Goal: Information Seeking & Learning: Learn about a topic

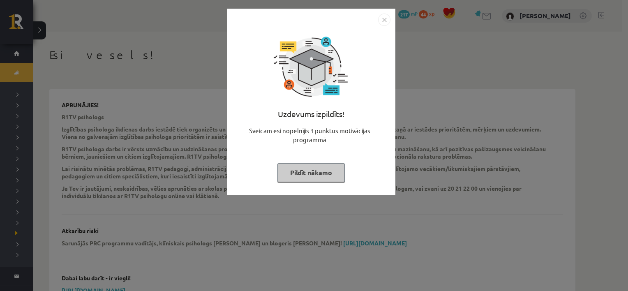
click at [316, 169] on button "Pildīt nākamo" at bounding box center [311, 172] width 67 height 19
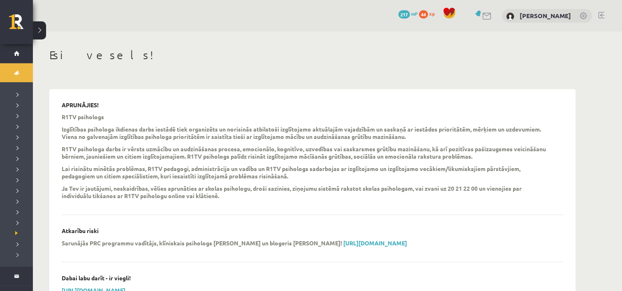
click at [475, 15] on link at bounding box center [479, 13] width 8 height 6
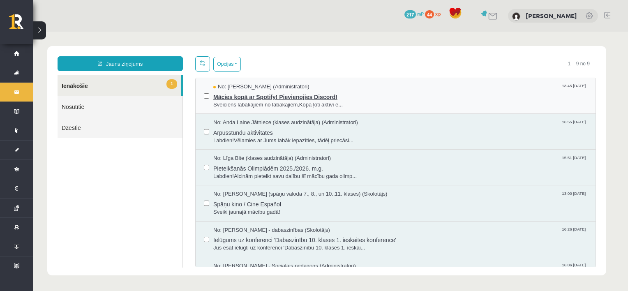
click at [357, 106] on span "Sveiciens labākajiem no labākajiem,Kopā ļoti aktīvi e..." at bounding box center [400, 105] width 374 height 8
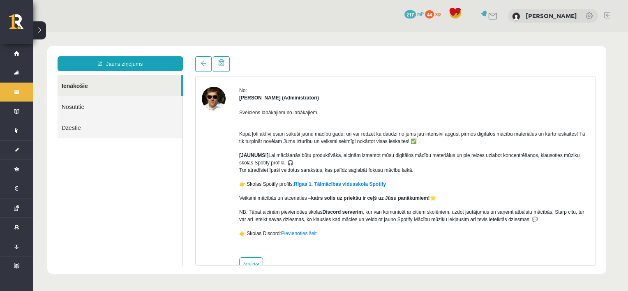
scroll to position [30, 0]
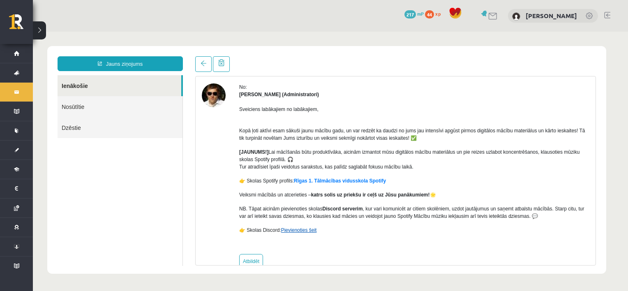
click at [303, 231] on link "Pievienoties šeit" at bounding box center [299, 230] width 36 height 6
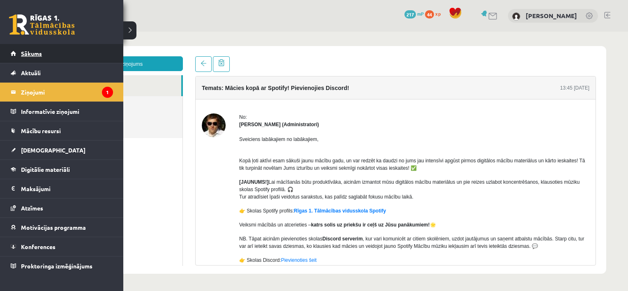
scroll to position [0, 0]
click at [41, 53] on span "Sākums" at bounding box center [31, 53] width 21 height 7
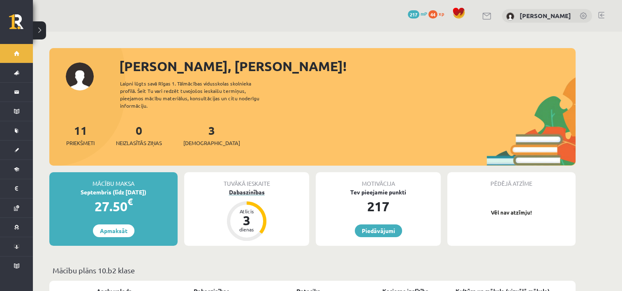
click at [257, 214] on div "3" at bounding box center [246, 220] width 25 height 13
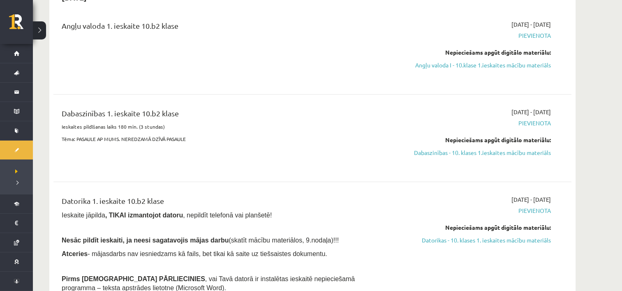
scroll to position [98, 0]
click at [464, 152] on link "Dabaszinības - 10. klases 1.ieskaites mācību materiāls" at bounding box center [473, 152] width 155 height 9
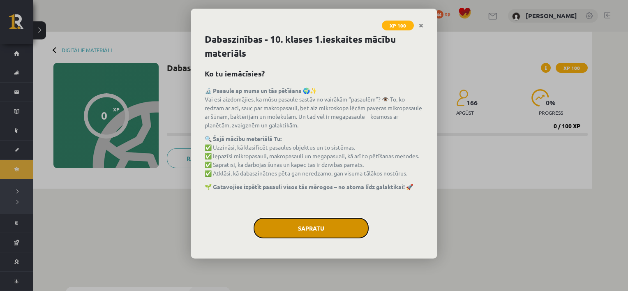
click at [322, 220] on button "Sapratu" at bounding box center [311, 228] width 115 height 21
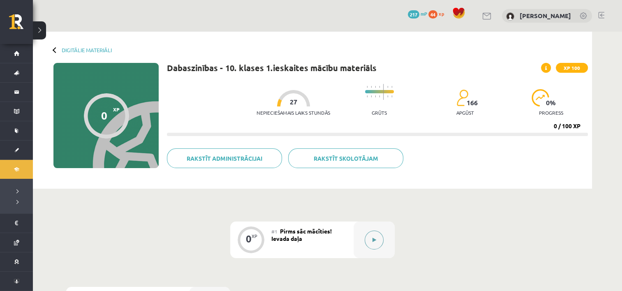
click at [370, 243] on button at bounding box center [374, 240] width 19 height 19
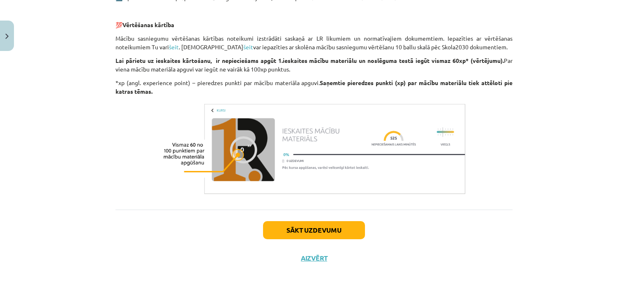
scroll to position [658, 0]
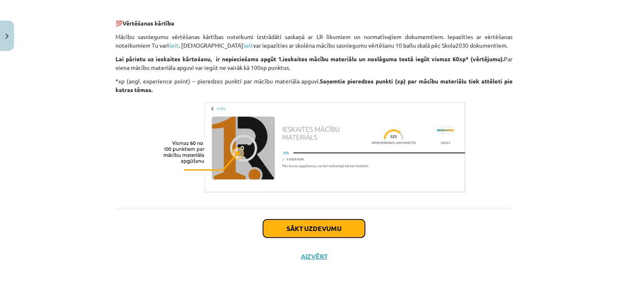
click at [310, 226] on button "Sākt uzdevumu" at bounding box center [314, 229] width 102 height 18
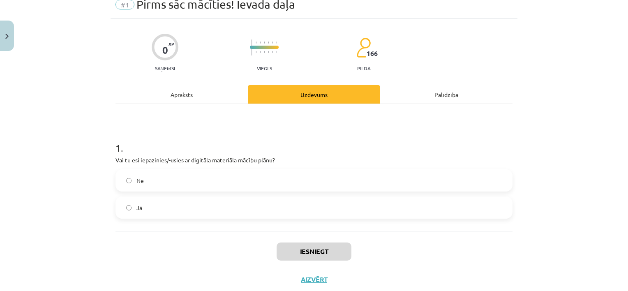
scroll to position [21, 0]
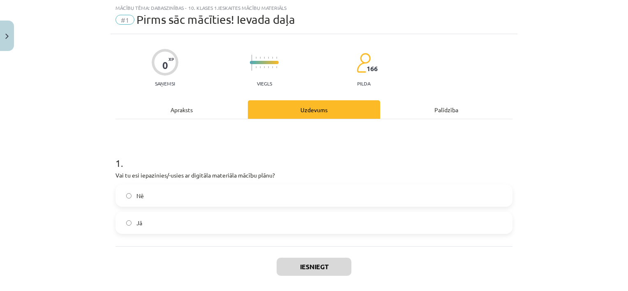
click at [277, 224] on label "Jā" at bounding box center [314, 223] width 396 height 21
click at [300, 268] on button "Iesniegt" at bounding box center [314, 267] width 75 height 18
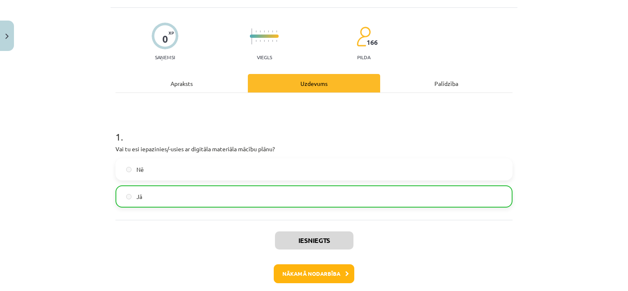
scroll to position [84, 0]
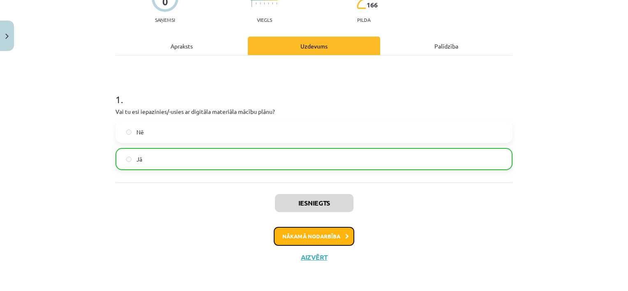
click at [310, 233] on button "Nākamā nodarbība" at bounding box center [314, 236] width 81 height 19
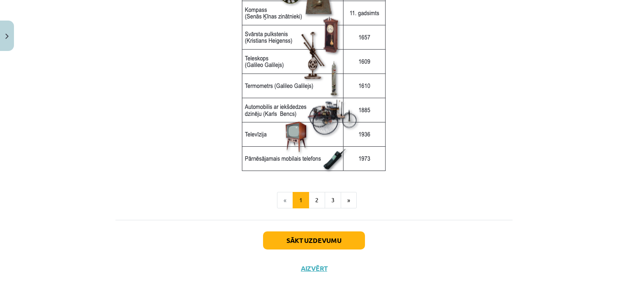
scroll to position [1117, 0]
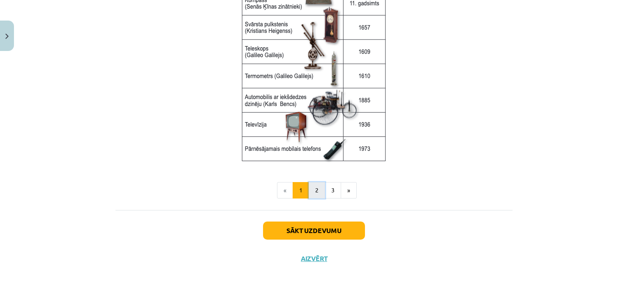
click at [311, 184] on button "2" at bounding box center [317, 190] width 16 height 16
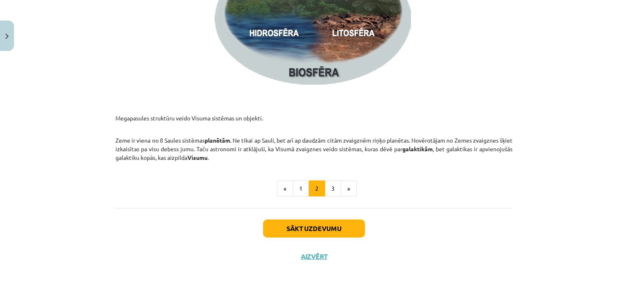
scroll to position [1257, 0]
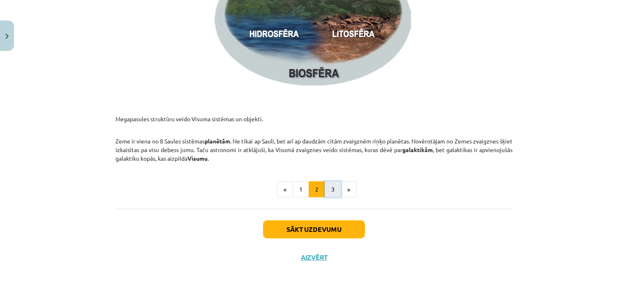
click at [332, 197] on button "3" at bounding box center [333, 189] width 16 height 16
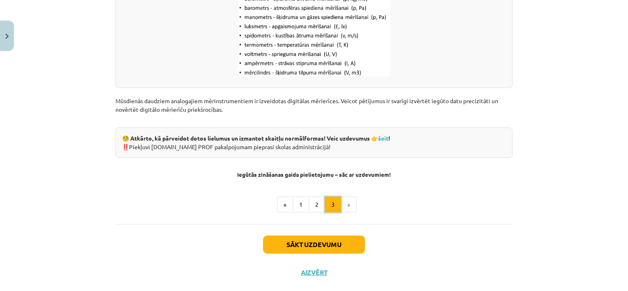
scroll to position [1079, 0]
click at [347, 204] on li "»" at bounding box center [349, 204] width 16 height 16
click at [345, 240] on button "Sākt uzdevumu" at bounding box center [314, 244] width 102 height 18
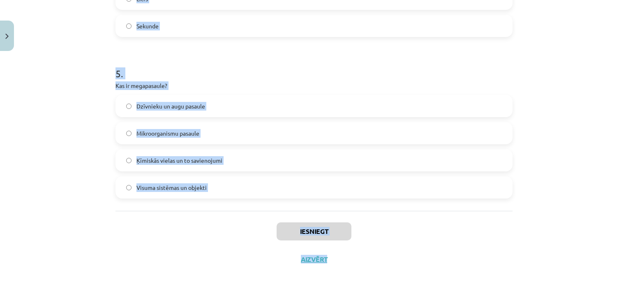
scroll to position [759, 0]
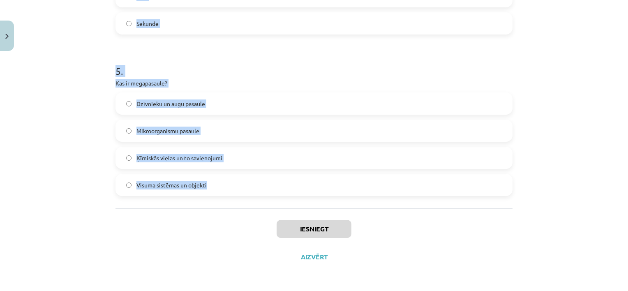
drag, startPoint x: 113, startPoint y: 163, endPoint x: 304, endPoint y: 192, distance: 193.8
copy form "1 . Kurš zinātnieks izstrādāja gravitācijas teoriju? Galileo Galilejs Nikolajs …"
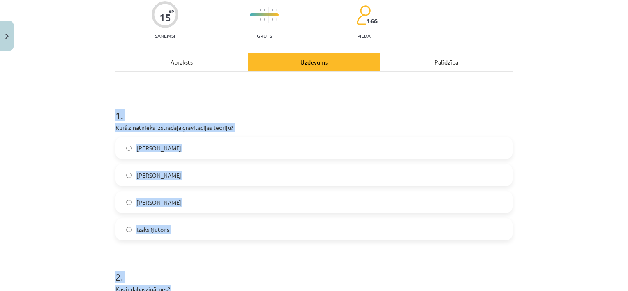
scroll to position [0, 0]
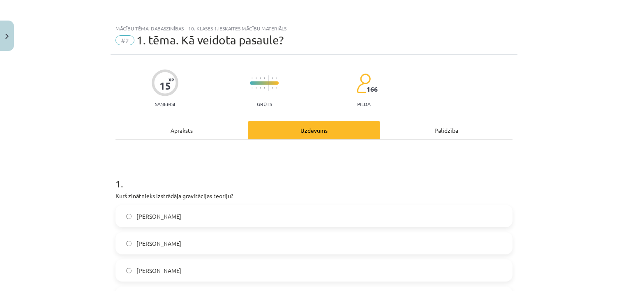
click at [66, 102] on div "Mācību tēma: Dabaszinības - 10. klases 1.ieskaites mācību materiāls #2 1. tēma.…" at bounding box center [314, 145] width 628 height 291
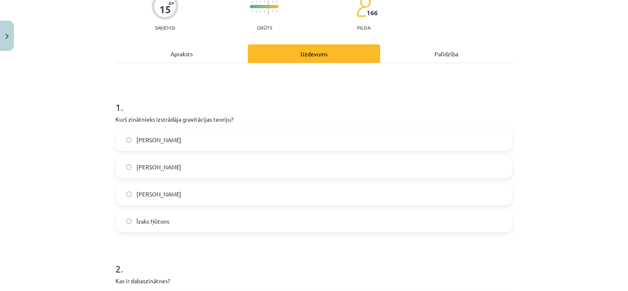
scroll to position [79, 0]
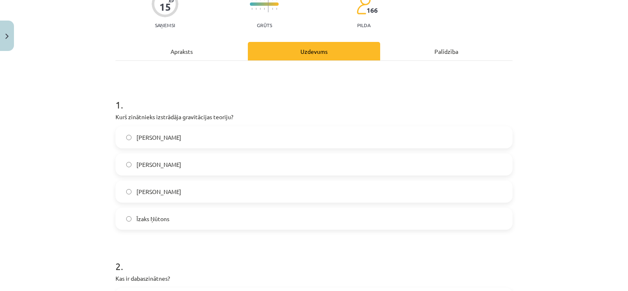
click at [180, 220] on label "Īzaks Ņūtons" at bounding box center [314, 218] width 396 height 21
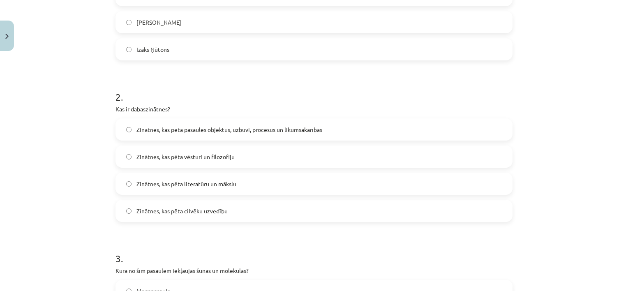
scroll to position [257, 0]
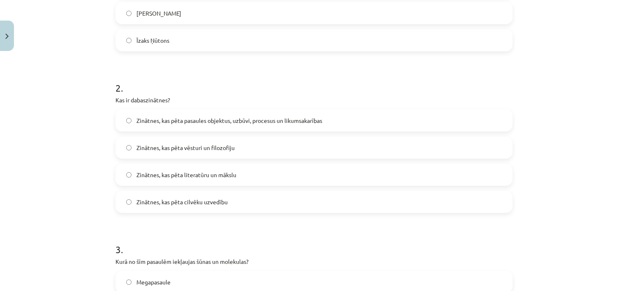
click at [211, 121] on span "Zinātnes, kas pēta pasaules objektus, uzbūvi, procesus un likumsakarības" at bounding box center [230, 120] width 186 height 9
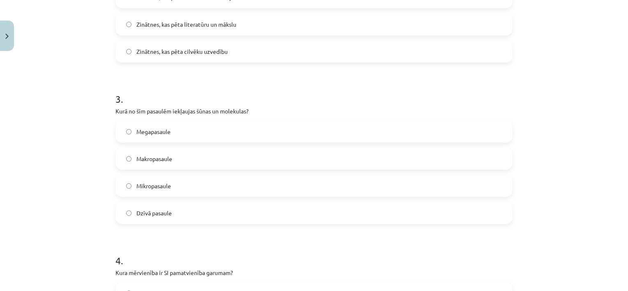
scroll to position [410, 0]
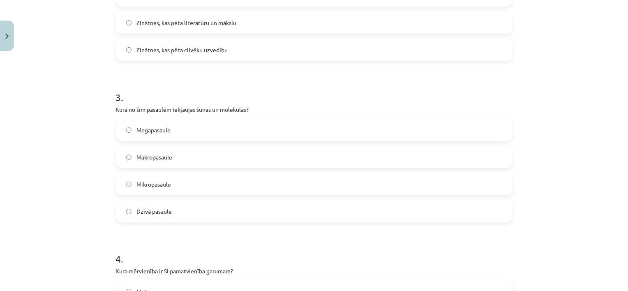
click at [199, 161] on label "Makropasaule" at bounding box center [314, 157] width 396 height 21
click at [211, 179] on label "Mikropasaule" at bounding box center [314, 184] width 396 height 21
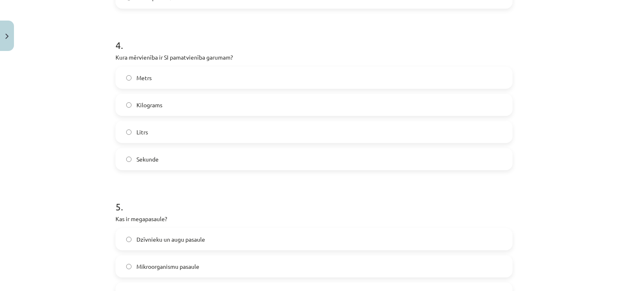
scroll to position [627, 0]
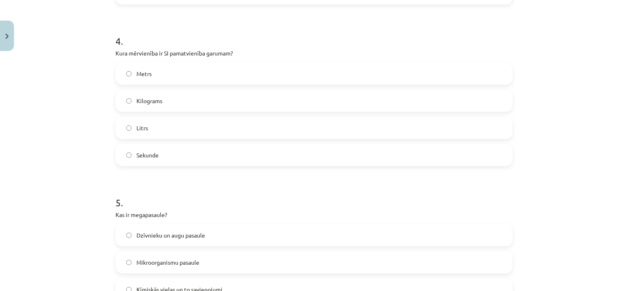
click at [190, 77] on label "Metrs" at bounding box center [314, 73] width 396 height 21
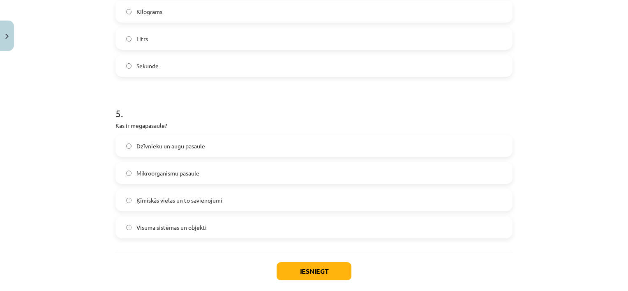
scroll to position [717, 0]
click at [223, 227] on label "Visuma sistēmas un objekti" at bounding box center [314, 227] width 396 height 21
click at [287, 266] on button "Iesniegt" at bounding box center [314, 271] width 75 height 18
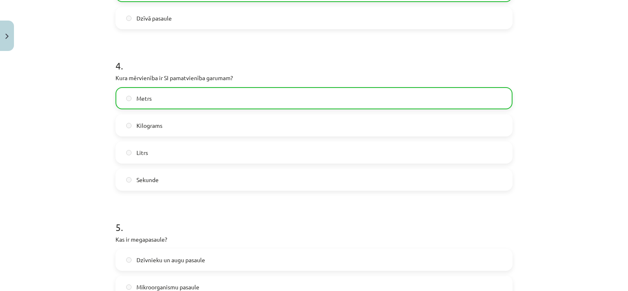
scroll to position [785, 0]
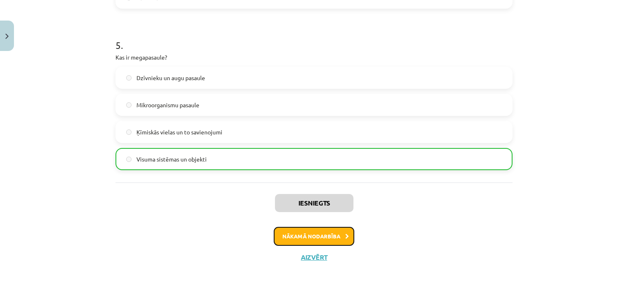
click at [339, 235] on button "Nākamā nodarbība" at bounding box center [314, 236] width 81 height 19
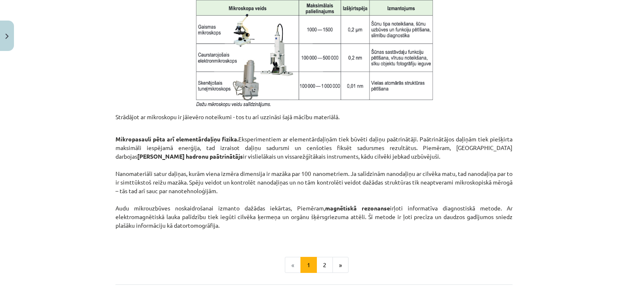
scroll to position [712, 0]
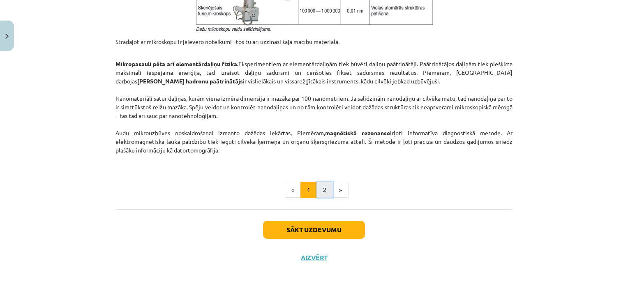
click at [324, 189] on button "2" at bounding box center [325, 190] width 16 height 16
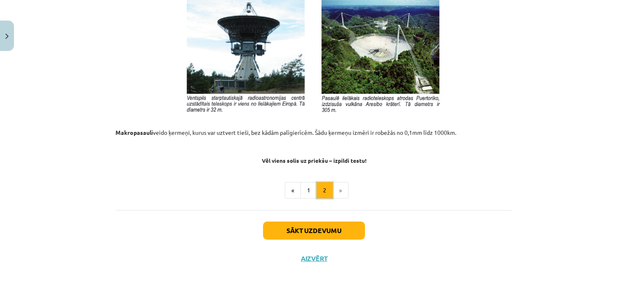
scroll to position [918, 0]
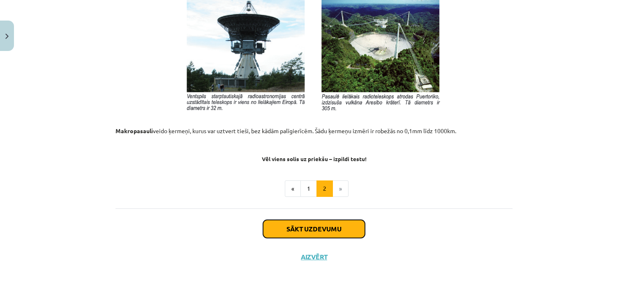
click at [327, 225] on button "Sākt uzdevumu" at bounding box center [314, 229] width 102 height 18
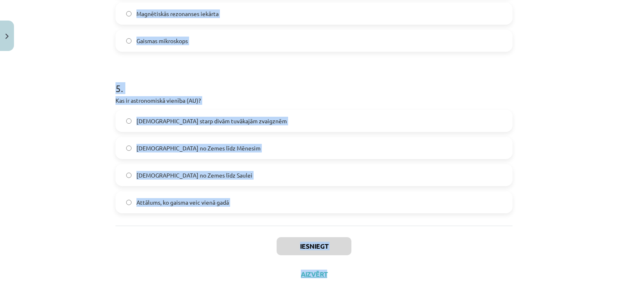
scroll to position [772, 0]
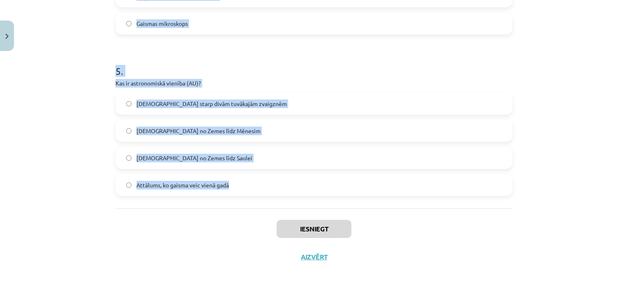
drag, startPoint x: 105, startPoint y: 121, endPoint x: 437, endPoint y: 194, distance: 340.2
click at [437, 194] on div "Mācību tēma: Dabaszinības - 10. klases 1.ieskaites mācību materiāls #3 2. tēma.…" at bounding box center [314, 145] width 628 height 291
copy form "1 . Kura no šīm metodēm tiek izmantota cilvēka ķermeņa iekšējās struktūras izpē…"
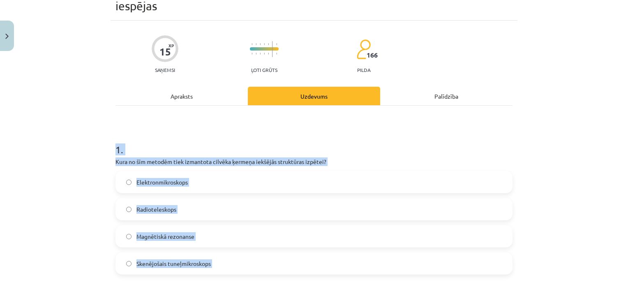
scroll to position [0, 0]
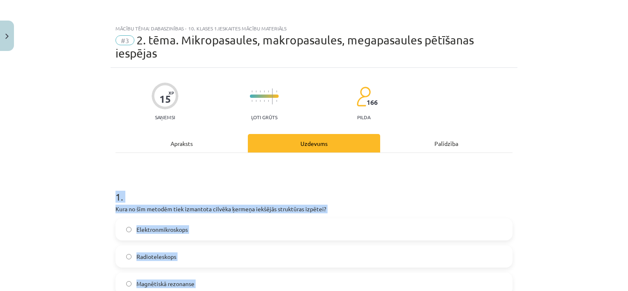
click at [56, 208] on div "Mācību tēma: Dabaszinības - 10. klases 1.ieskaites mācību materiāls #3 2. tēma.…" at bounding box center [314, 145] width 628 height 291
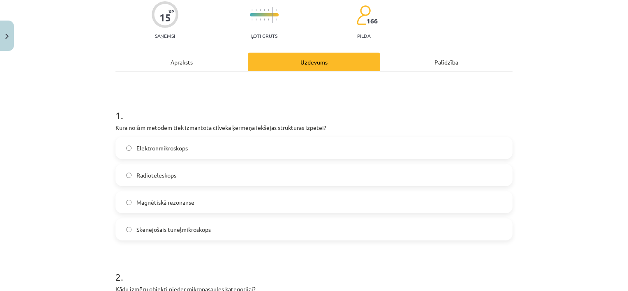
scroll to position [102, 0]
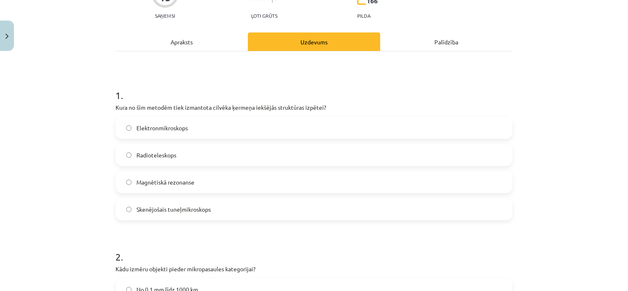
click at [179, 181] on span "Magnētiskā rezonanse" at bounding box center [166, 182] width 58 height 9
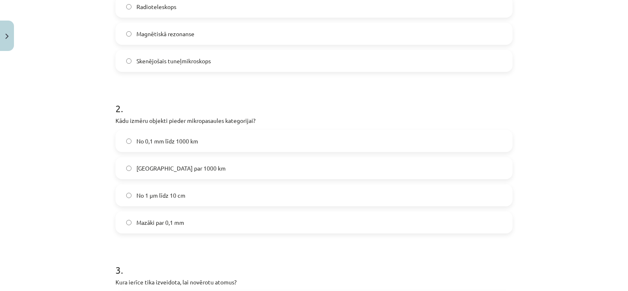
scroll to position [268, 0]
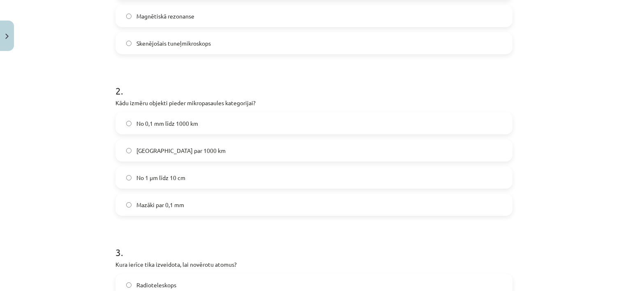
click at [162, 199] on label "Mazāki par 0,1 mm" at bounding box center [314, 204] width 396 height 21
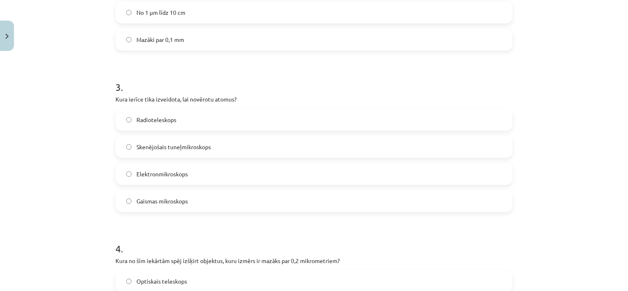
scroll to position [442, 0]
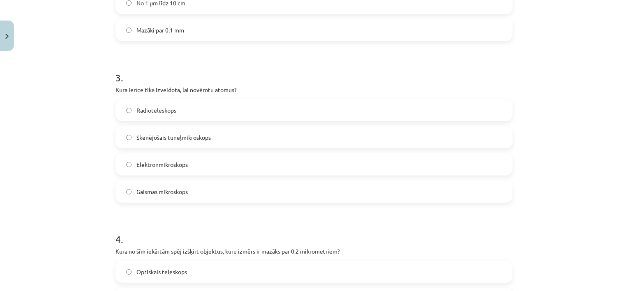
click at [174, 137] on span "Skenējošais tuneļmikroskops" at bounding box center [174, 137] width 74 height 9
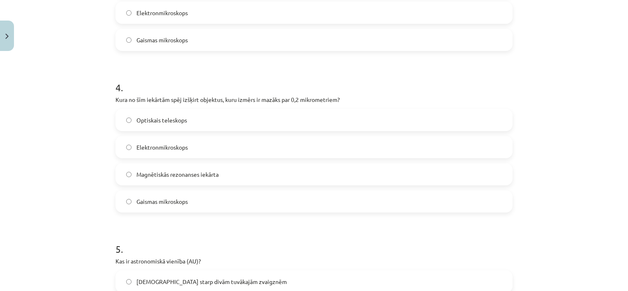
scroll to position [656, 0]
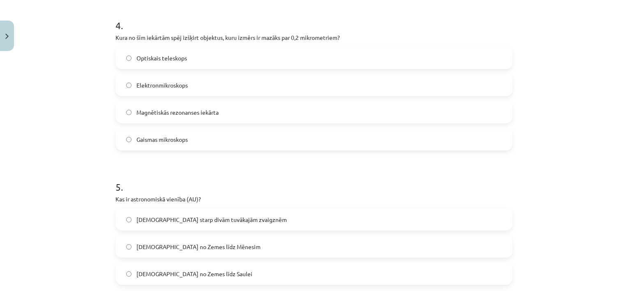
click at [171, 82] on span "Elektronmikroskops" at bounding box center [162, 85] width 51 height 9
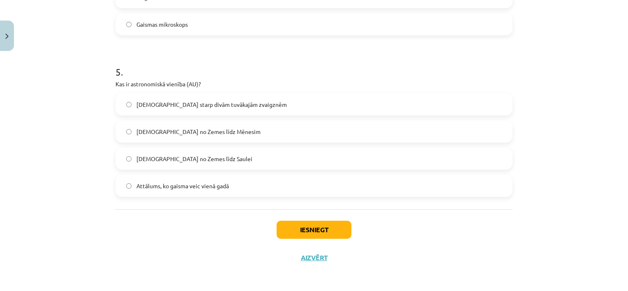
scroll to position [772, 0]
click at [184, 164] on label "Attālums no Zemes līdz Saulei" at bounding box center [314, 158] width 396 height 21
click at [314, 224] on button "Iesniegt" at bounding box center [314, 229] width 75 height 18
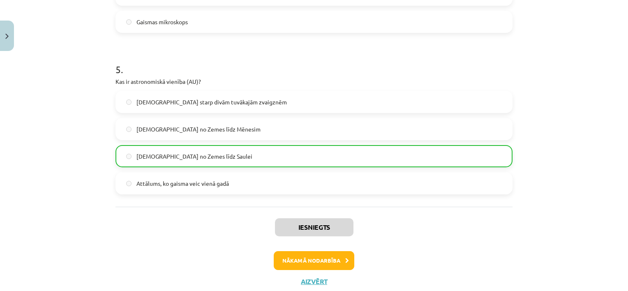
scroll to position [798, 0]
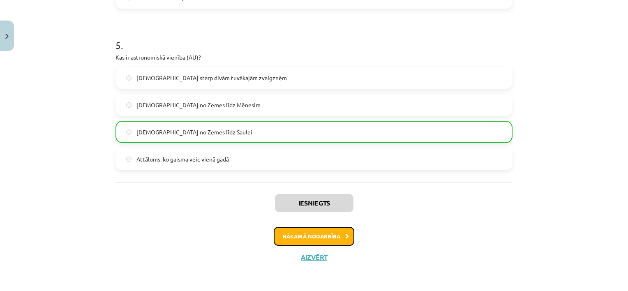
click at [312, 229] on button "Nākamā nodarbība" at bounding box center [314, 236] width 81 height 19
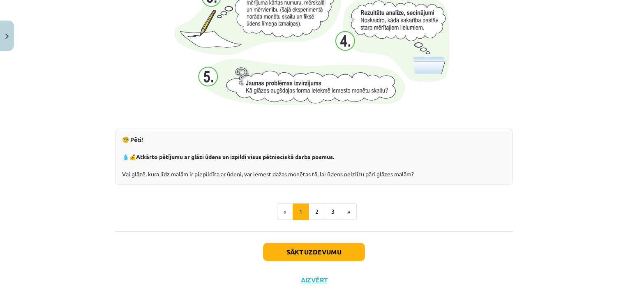
scroll to position [872, 0]
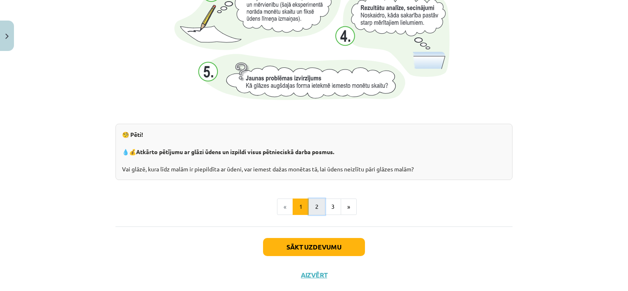
click at [314, 206] on button "2" at bounding box center [317, 207] width 16 height 16
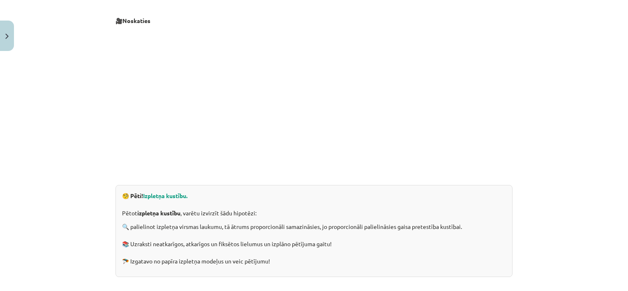
scroll to position [174, 0]
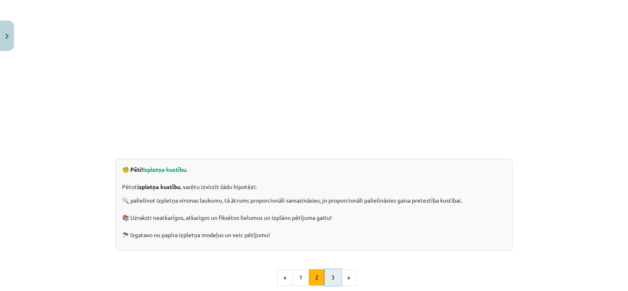
click at [333, 273] on button "3" at bounding box center [333, 277] width 16 height 16
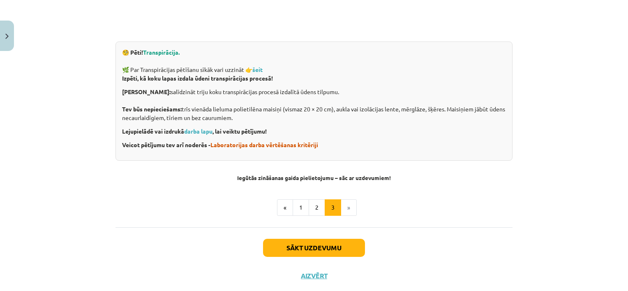
scroll to position [310, 0]
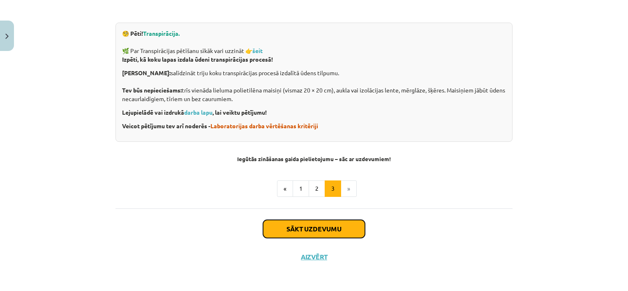
click at [309, 229] on button "Sākt uzdevumu" at bounding box center [314, 229] width 102 height 18
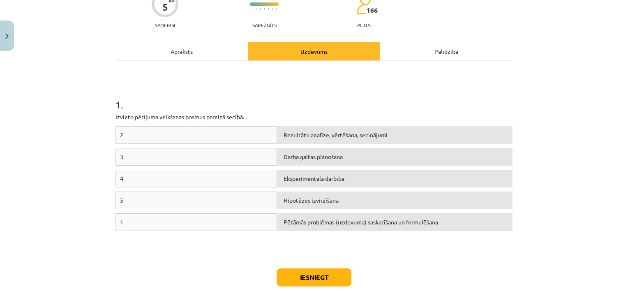
scroll to position [56, 0]
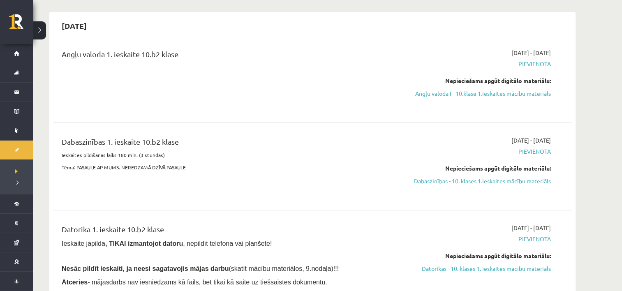
scroll to position [60, 0]
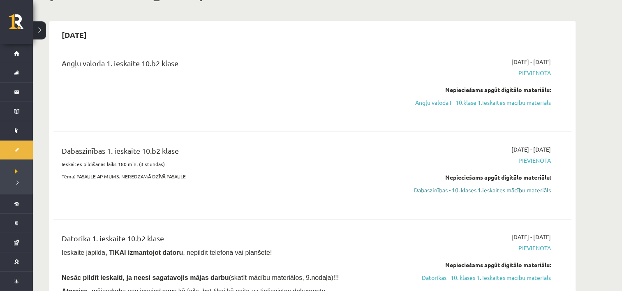
click at [454, 192] on link "Dabaszinības - 10. klases 1.ieskaites mācību materiāls" at bounding box center [473, 190] width 155 height 9
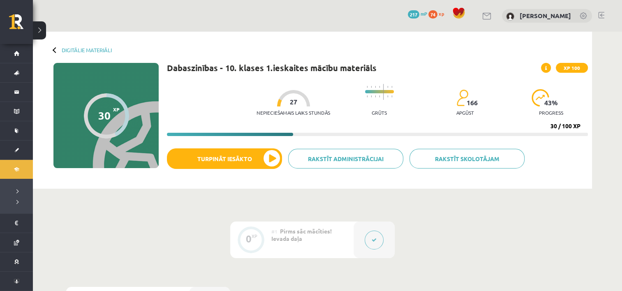
click at [430, 46] on div "Digitālie materiāli 30 XP XP 100 30 / 100 XP Dabaszinības - 10. klases 1.ieskai…" at bounding box center [312, 110] width 559 height 157
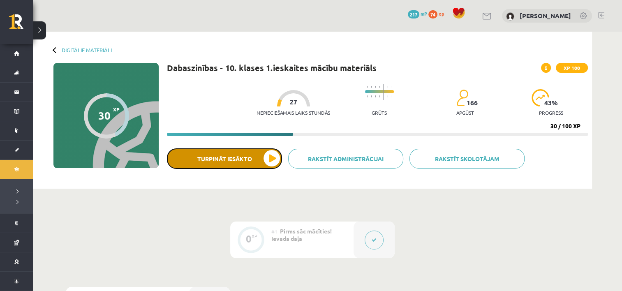
click at [263, 167] on button "Turpināt iesākto" at bounding box center [224, 158] width 115 height 21
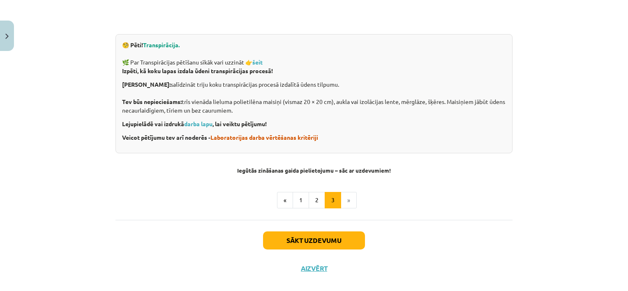
scroll to position [310, 0]
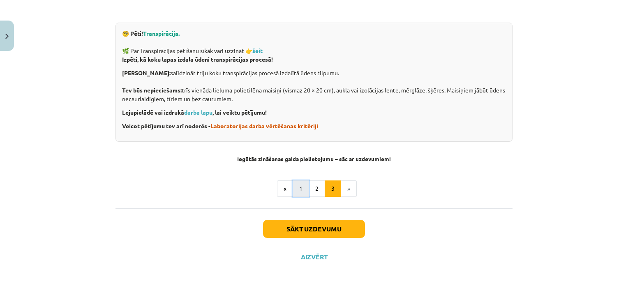
click at [301, 192] on button "1" at bounding box center [301, 189] width 16 height 16
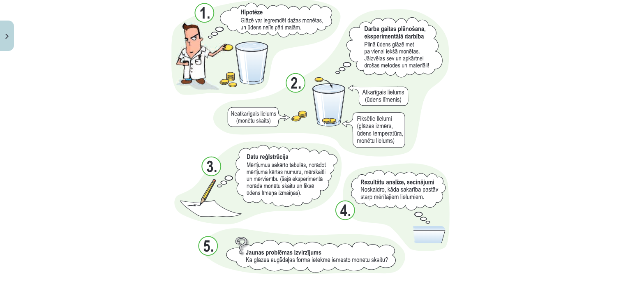
scroll to position [889, 0]
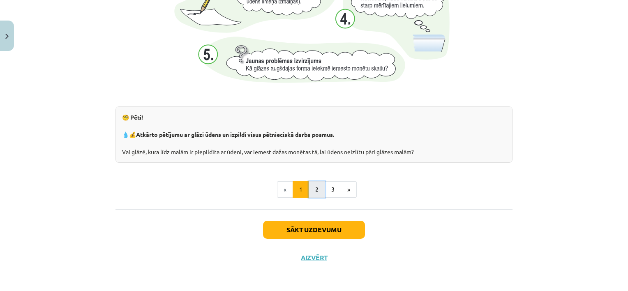
click at [317, 194] on button "2" at bounding box center [317, 189] width 16 height 16
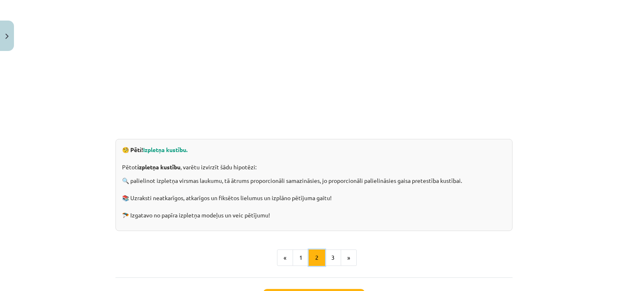
scroll to position [196, 0]
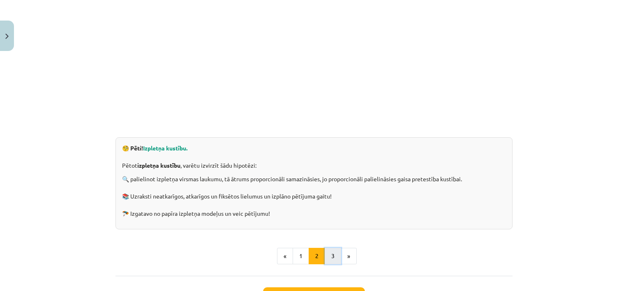
click at [332, 252] on button "3" at bounding box center [333, 256] width 16 height 16
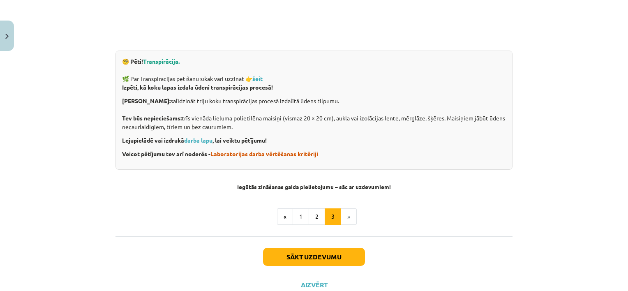
scroll to position [301, 0]
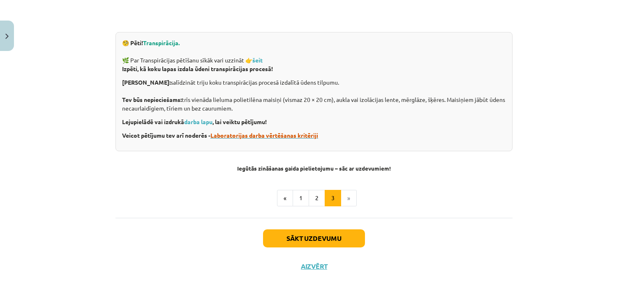
click at [282, 137] on span "Laboratorijas darba vērtēšanas kritēriji" at bounding box center [265, 135] width 108 height 7
click at [258, 138] on span "Laboratorijas darba vērtēšanas kritēriji" at bounding box center [265, 135] width 108 height 7
click at [194, 120] on link "darba lapu" at bounding box center [198, 121] width 28 height 7
drag, startPoint x: 230, startPoint y: 93, endPoint x: 258, endPoint y: 98, distance: 28.8
click at [258, 98] on p "Darba mērķis: salīdzināt triju koku transpirācijas procesā izdalītā ūdens tilpu…" at bounding box center [314, 95] width 384 height 35
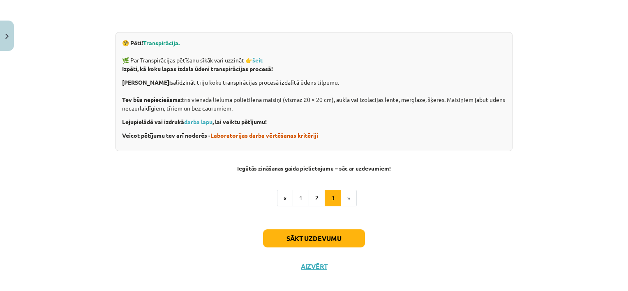
click at [363, 120] on p "Lejupielādē vai izdrukā darba lapu , lai veiktu pētījumu!" at bounding box center [314, 122] width 384 height 9
click at [312, 242] on button "Sākt uzdevumu" at bounding box center [314, 238] width 102 height 18
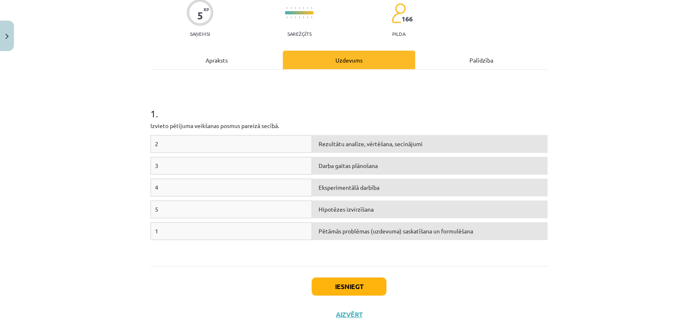
scroll to position [70, 0]
click at [267, 141] on div "2" at bounding box center [231, 144] width 162 height 18
click at [255, 158] on div "3" at bounding box center [231, 166] width 162 height 18
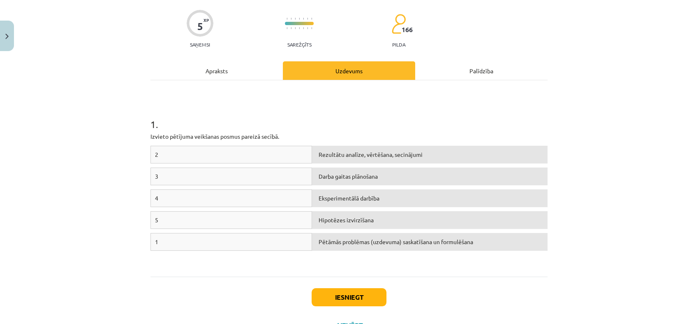
scroll to position [44, 0]
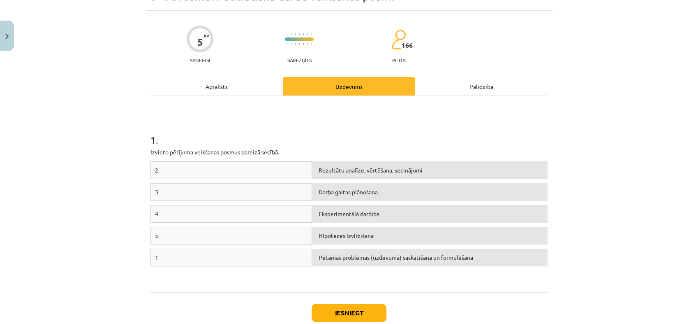
click at [266, 167] on div "2" at bounding box center [231, 170] width 162 height 18
drag, startPoint x: 283, startPoint y: 256, endPoint x: 315, endPoint y: 262, distance: 31.9
click at [312, 262] on div "1 Pētāmās problēmas (uzdevuma) saskatīšana un formulēšana" at bounding box center [348, 259] width 397 height 22
click at [349, 252] on div "Pētāmās problēmas (uzdevuma) saskatīšana un formulēšana" at bounding box center [430, 257] width 236 height 18
click at [155, 255] on span "1" at bounding box center [156, 256] width 3 height 7
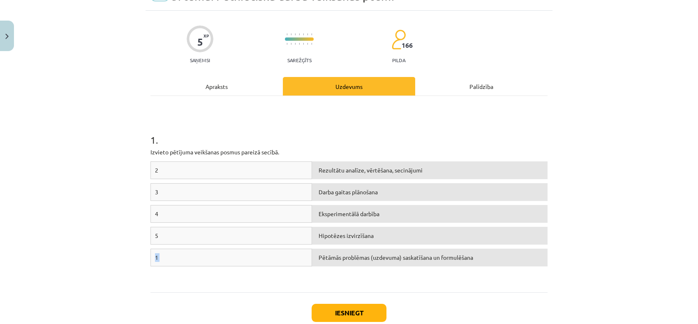
drag, startPoint x: 152, startPoint y: 255, endPoint x: 165, endPoint y: 253, distance: 12.8
click at [165, 253] on div "1" at bounding box center [231, 257] width 162 height 18
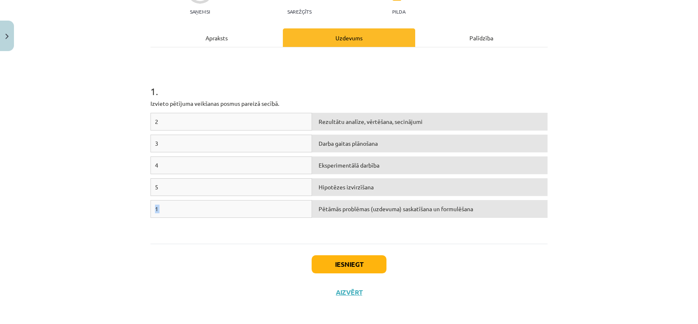
scroll to position [95, 0]
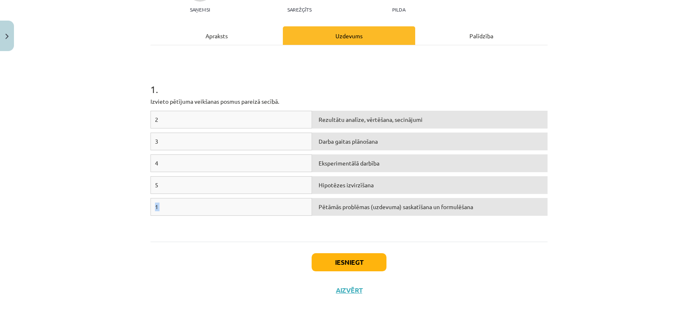
click at [201, 225] on div "2 Rezultātu analīze, vērtēšana, secinājumi 3 Darba gaitas plānošana 4 Eksperime…" at bounding box center [348, 172] width 397 height 123
click at [305, 214] on div "1" at bounding box center [231, 207] width 162 height 18
drag, startPoint x: 292, startPoint y: 178, endPoint x: 288, endPoint y: 186, distance: 9.4
click at [288, 186] on div "5" at bounding box center [231, 185] width 162 height 18
click at [330, 256] on button "Iesniegt" at bounding box center [349, 262] width 75 height 18
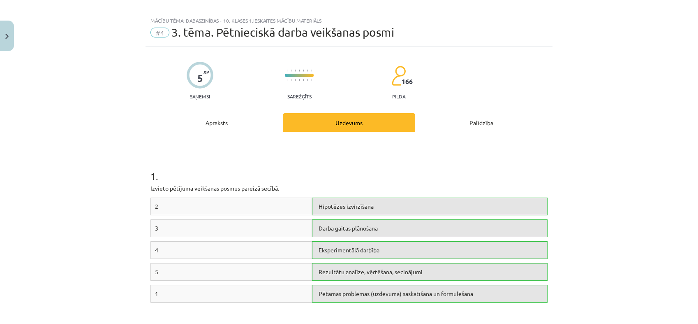
scroll to position [0, 0]
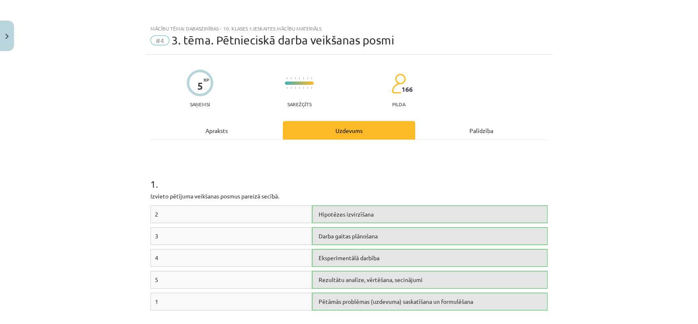
click at [232, 128] on div "Apraksts" at bounding box center [216, 130] width 132 height 19
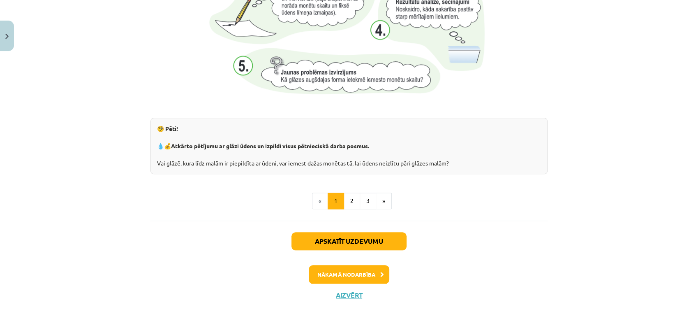
scroll to position [883, 0]
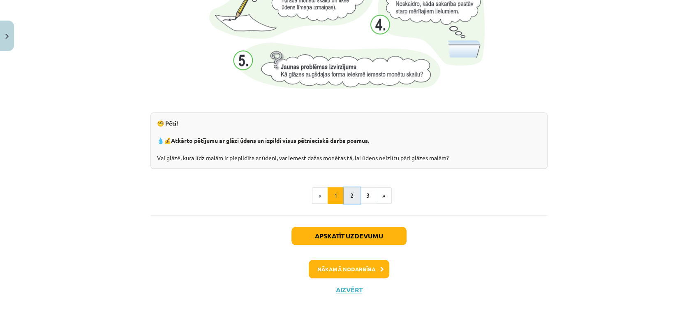
click at [344, 192] on button "2" at bounding box center [352, 195] width 16 height 16
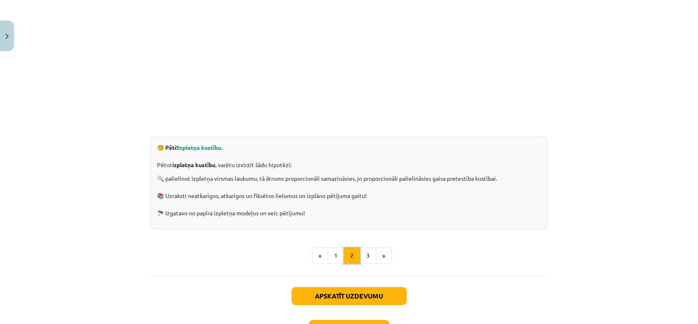
scroll to position [257, 0]
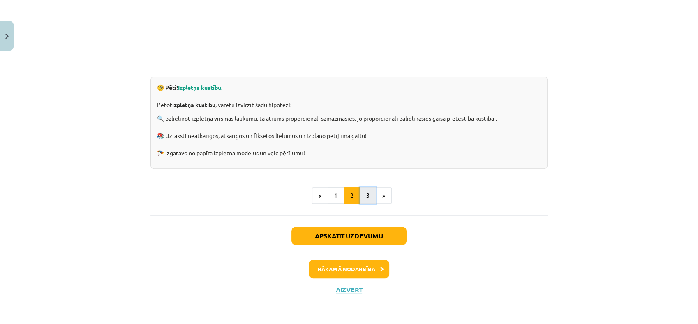
click at [360, 191] on button "3" at bounding box center [368, 195] width 16 height 16
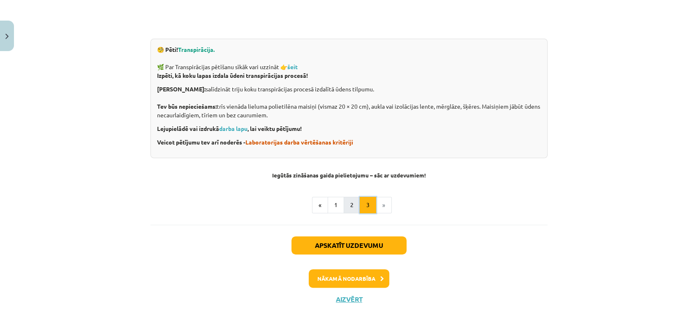
scroll to position [296, 0]
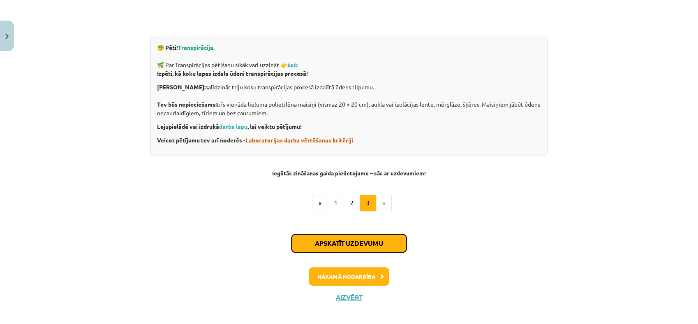
click at [344, 243] on button "Apskatīt uzdevumu" at bounding box center [349, 243] width 115 height 18
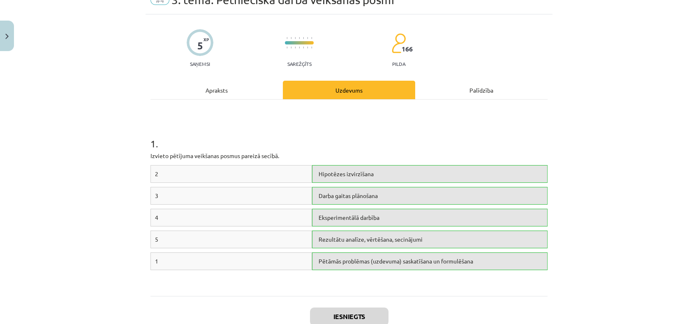
scroll to position [34, 0]
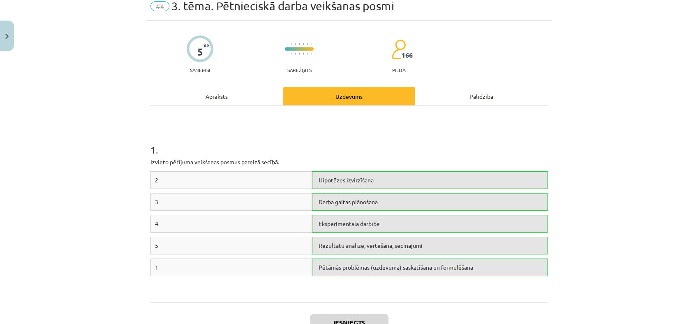
click at [273, 102] on div "Apraksts" at bounding box center [216, 96] width 132 height 19
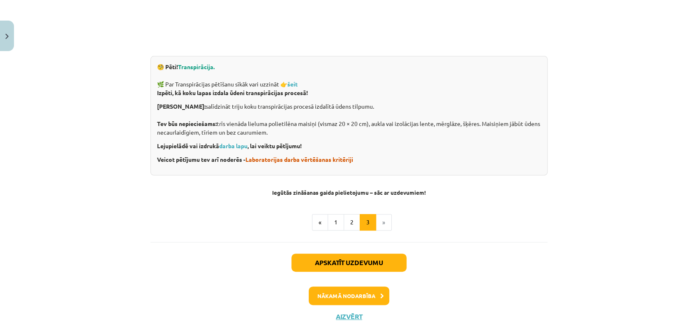
scroll to position [296, 0]
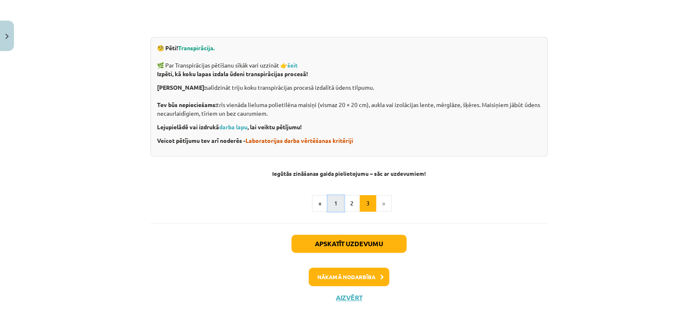
click at [329, 208] on button "1" at bounding box center [336, 203] width 16 height 16
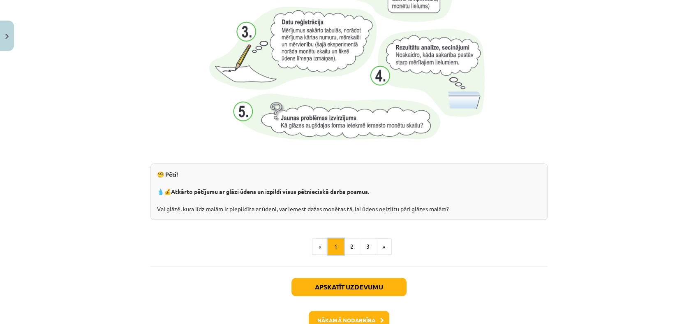
scroll to position [840, 0]
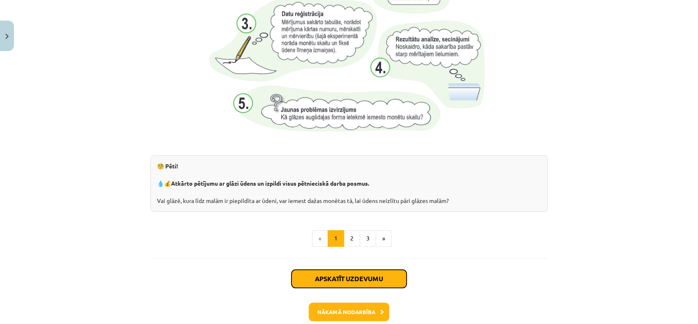
click at [332, 273] on button "Apskatīt uzdevumu" at bounding box center [349, 278] width 115 height 18
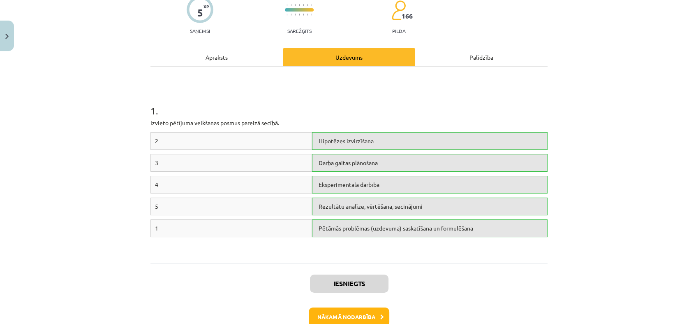
scroll to position [92, 0]
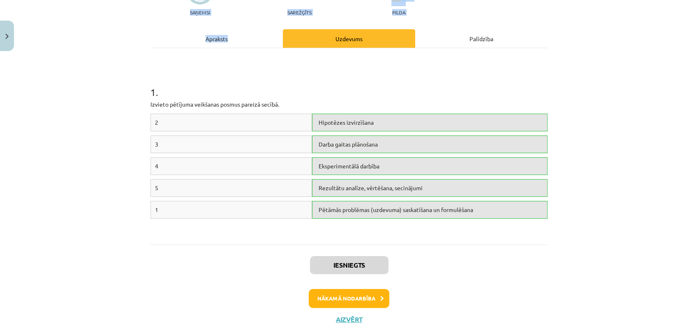
drag, startPoint x: 213, startPoint y: 2, endPoint x: 245, endPoint y: 52, distance: 59.3
click at [244, 51] on div "5 XP Saņemsi Sarežģīts 166 pilda Apraksts Uzdevums Palīdzība 1 . Izvieto pētīju…" at bounding box center [349, 148] width 407 height 370
drag, startPoint x: 245, startPoint y: 52, endPoint x: 366, endPoint y: 92, distance: 127.3
click at [366, 92] on h1 "1 ." at bounding box center [348, 84] width 397 height 25
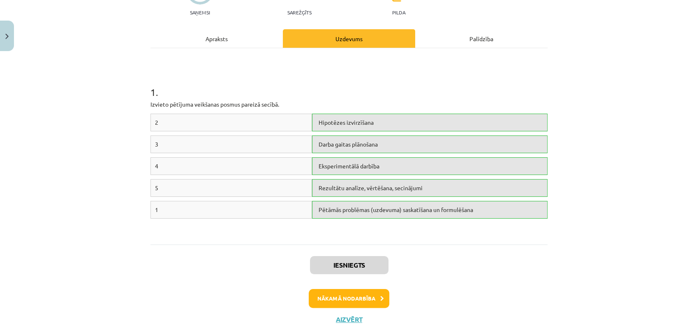
click at [366, 92] on h1 "1 ." at bounding box center [348, 84] width 397 height 25
click at [236, 42] on div "Apraksts" at bounding box center [216, 38] width 132 height 19
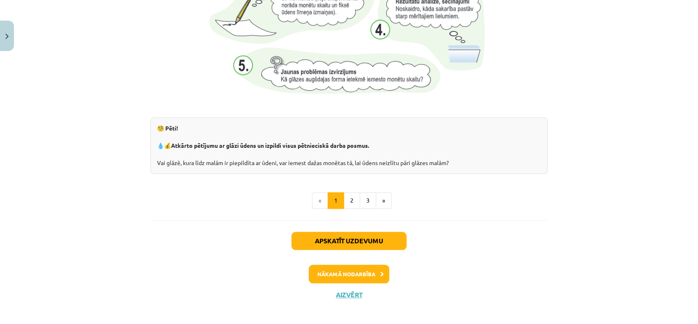
scroll to position [878, 0]
click at [373, 243] on button "Apskatīt uzdevumu" at bounding box center [349, 240] width 115 height 18
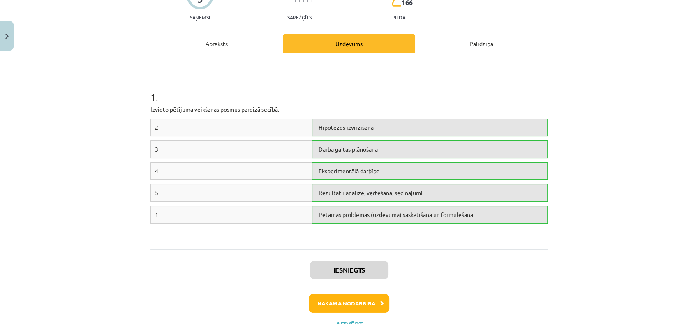
scroll to position [121, 0]
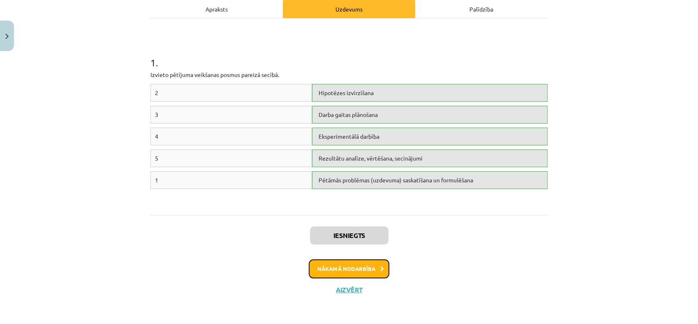
click at [363, 273] on button "Nākamā nodarbība" at bounding box center [349, 268] width 81 height 19
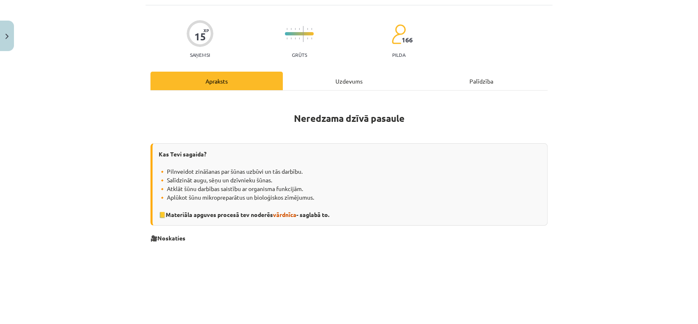
scroll to position [51, 0]
